Goal: Task Accomplishment & Management: Manage account settings

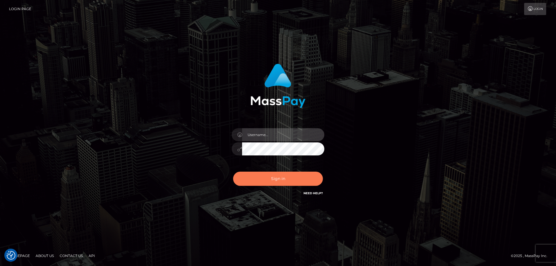
type input "[PERSON_NAME].ctfo"
click at [286, 179] on button "Sign in" at bounding box center [278, 179] width 90 height 14
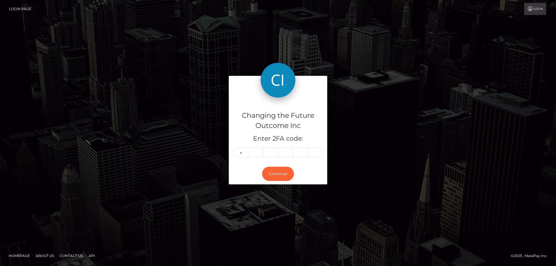
type input "8"
type input "3"
type input "6"
type input "5"
type input "1"
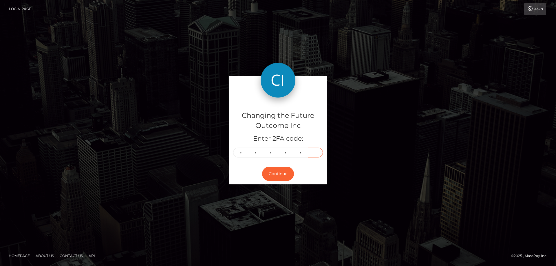
type input "7"
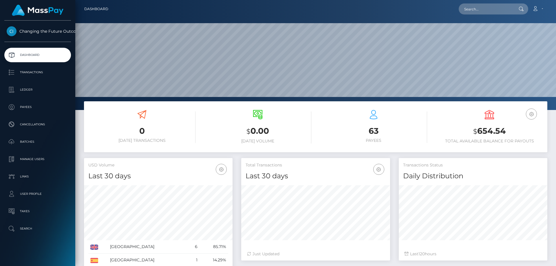
scroll to position [103, 149]
